Goal: Information Seeking & Learning: Learn about a topic

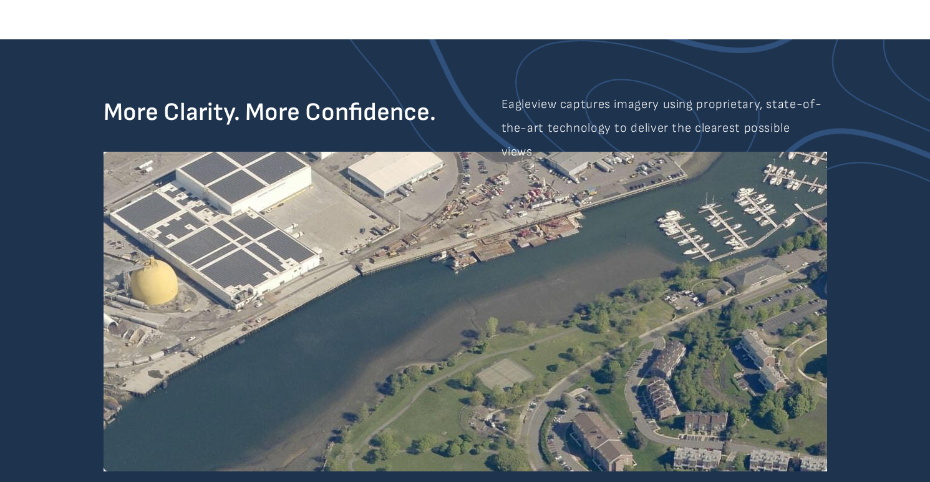
scroll to position [1304, 0]
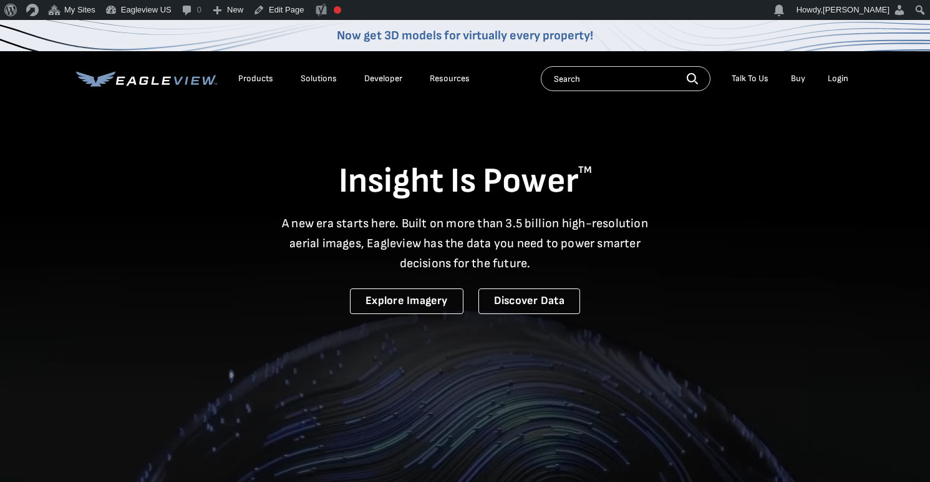
click at [251, 74] on div "Products" at bounding box center [255, 78] width 35 height 11
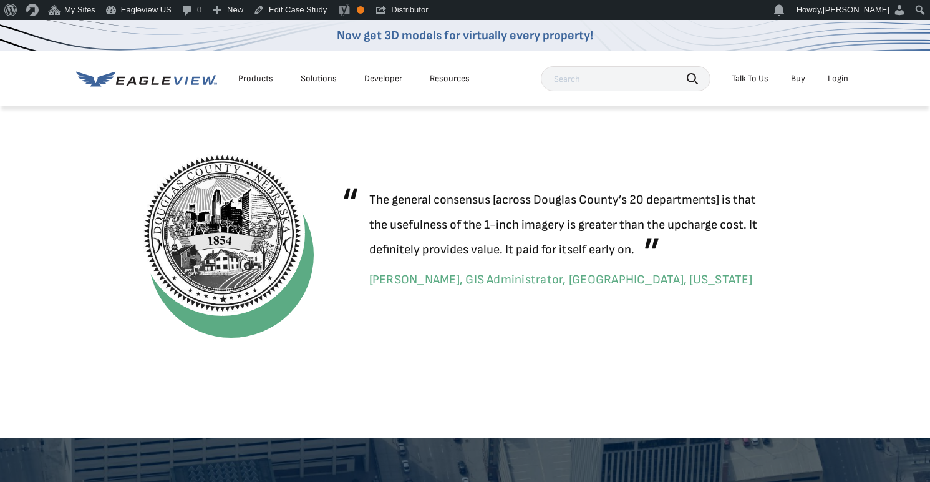
scroll to position [2215, 0]
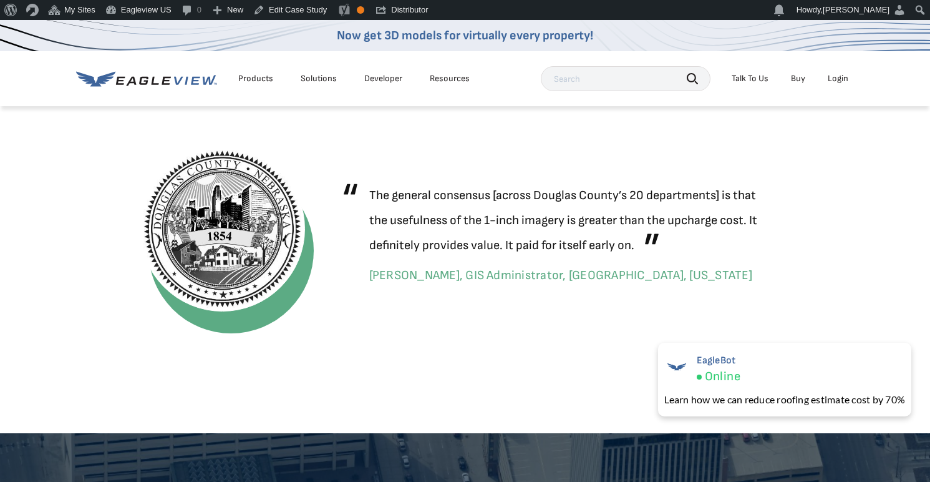
drag, startPoint x: 714, startPoint y: 244, endPoint x: 342, endPoint y: 162, distance: 380.8
click at [342, 180] on div "“ The general consensus [across Douglas County’s 20 departments] is that the us…" at bounding box center [543, 244] width 441 height 128
copy div "“ The general consensus [across Douglas County’s 20 departments] is that the us…"
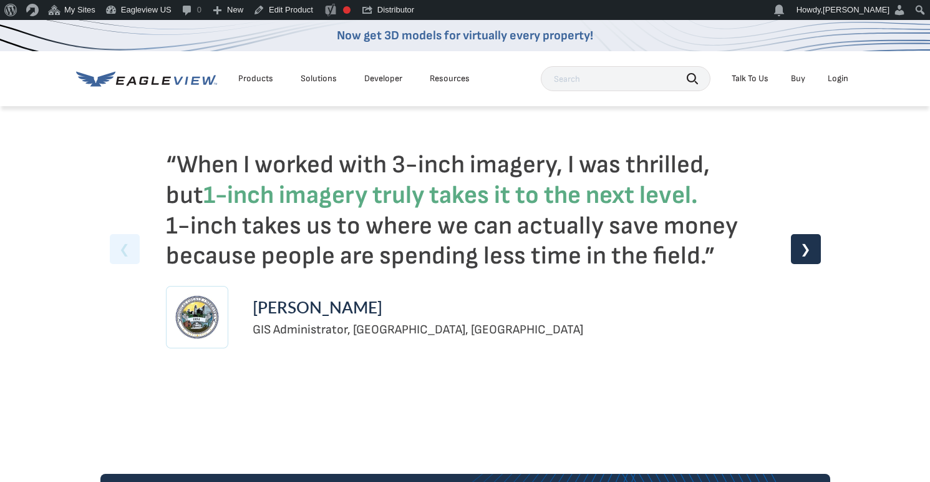
scroll to position [3027, 0]
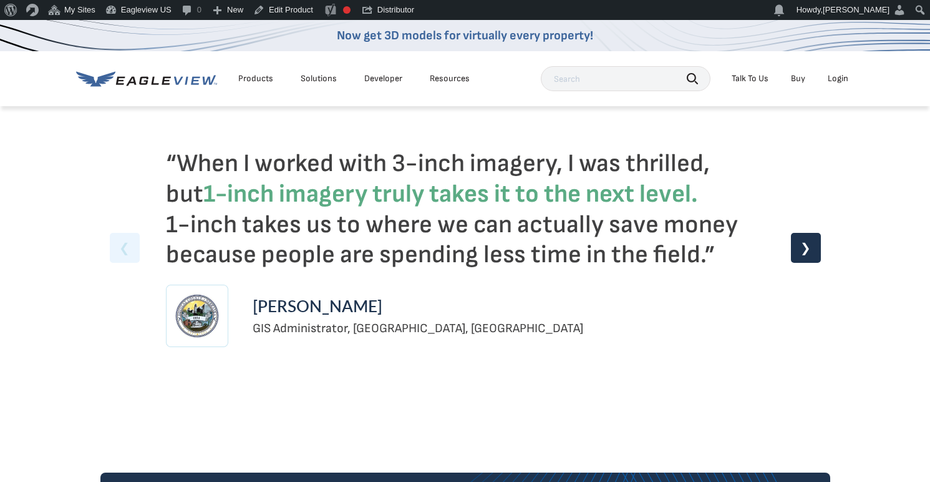
click at [800, 253] on div "❯" at bounding box center [806, 248] width 30 height 30
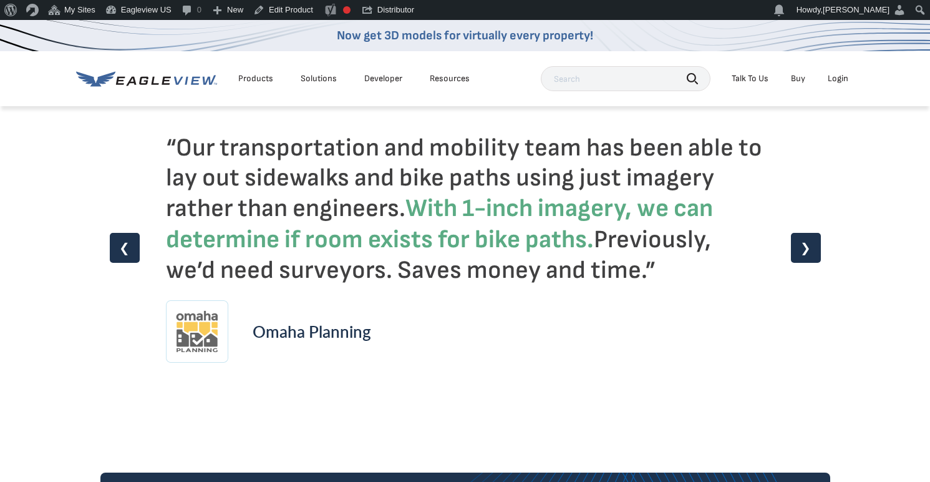
click at [803, 252] on div "❯" at bounding box center [806, 248] width 30 height 30
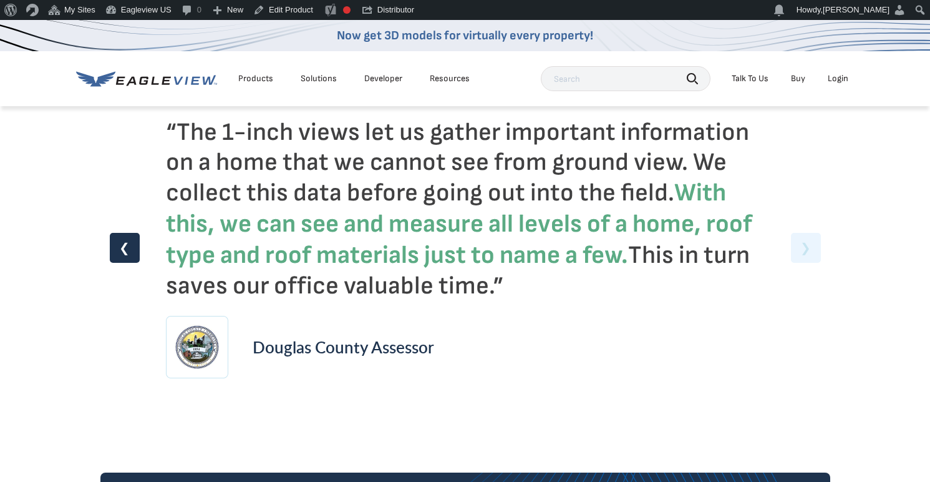
click at [127, 250] on div "❮" at bounding box center [125, 248] width 30 height 30
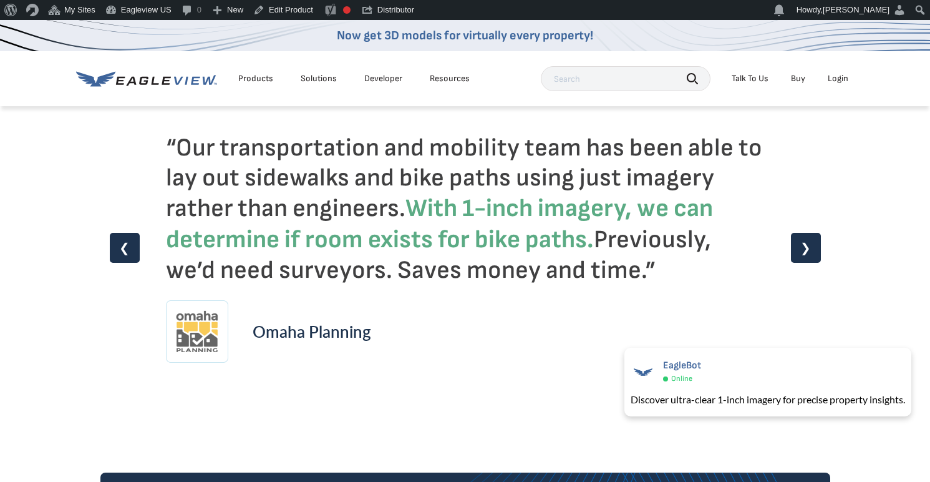
drag, startPoint x: 666, startPoint y: 264, endPoint x: 167, endPoint y: 140, distance: 514.1
click at [167, 140] on h2 "“Our transportation and mobility team has been able to lay out sidewalks and bi…" at bounding box center [465, 209] width 599 height 152
copy h2 "“Our transportation and mobility team has been able to lay out sidewalks and bi…"
